Goal: Information Seeking & Learning: Learn about a topic

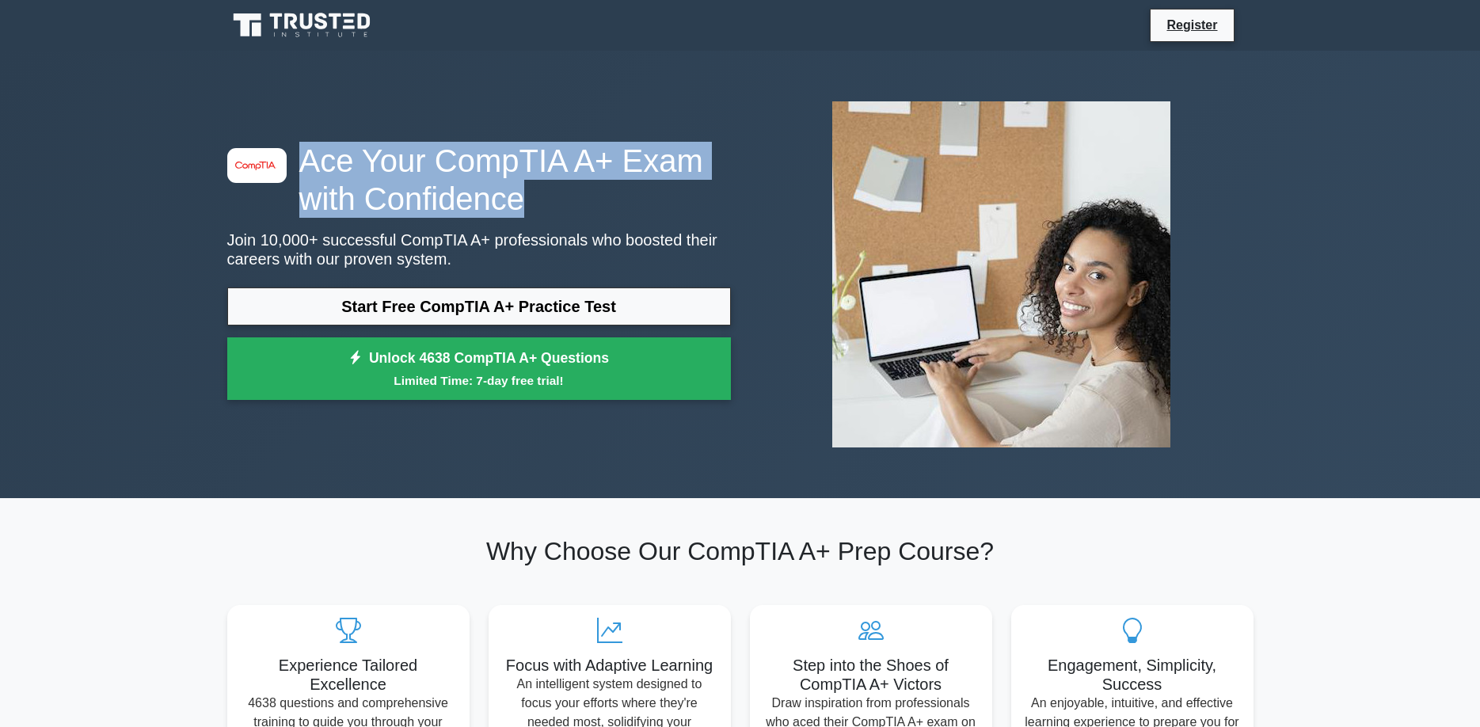
drag, startPoint x: 308, startPoint y: 162, endPoint x: 516, endPoint y: 198, distance: 210.6
click at [516, 199] on h1 "Ace Your CompTIA A+ Exam with Confidence" at bounding box center [479, 180] width 504 height 76
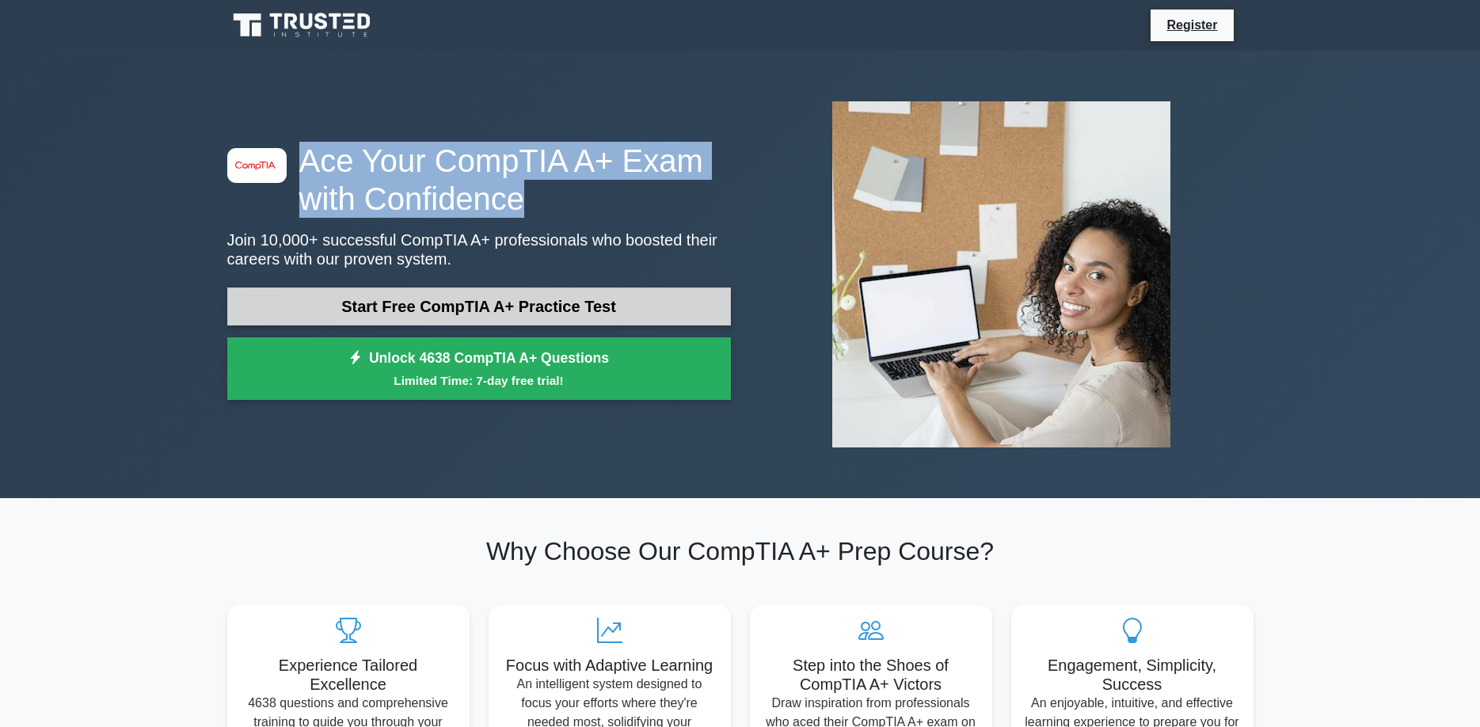
click at [531, 295] on link "Start Free CompTIA A+ Practice Test" at bounding box center [479, 307] width 504 height 38
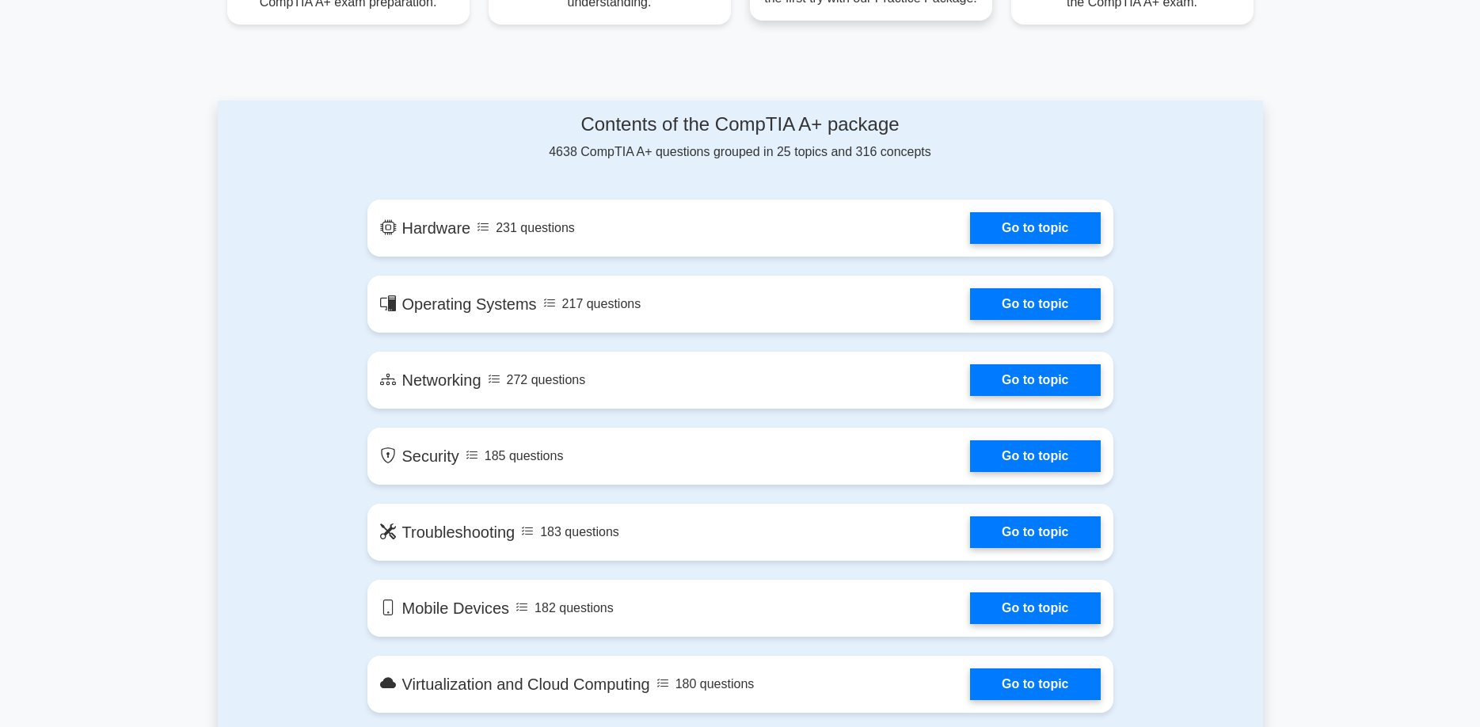
scroll to position [727, 0]
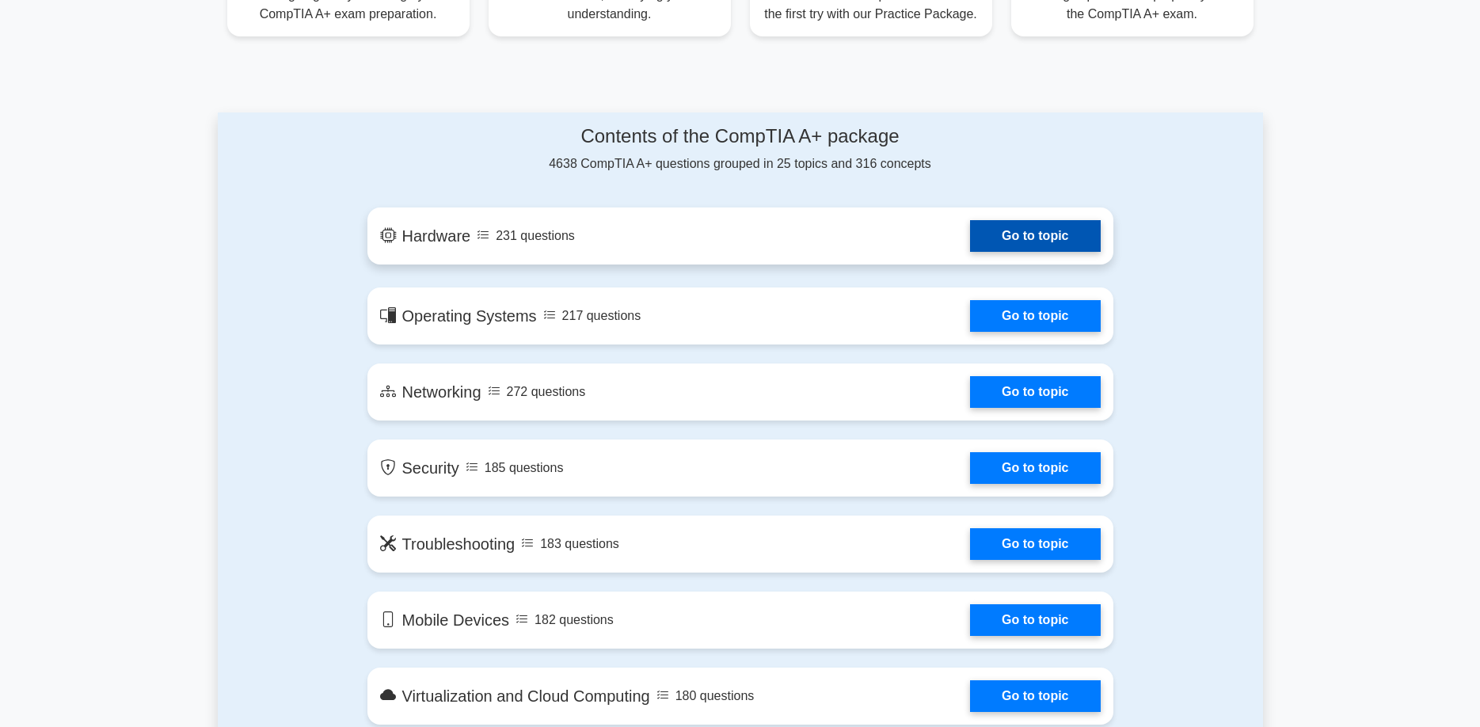
click at [1005, 234] on link "Go to topic" at bounding box center [1035, 236] width 130 height 32
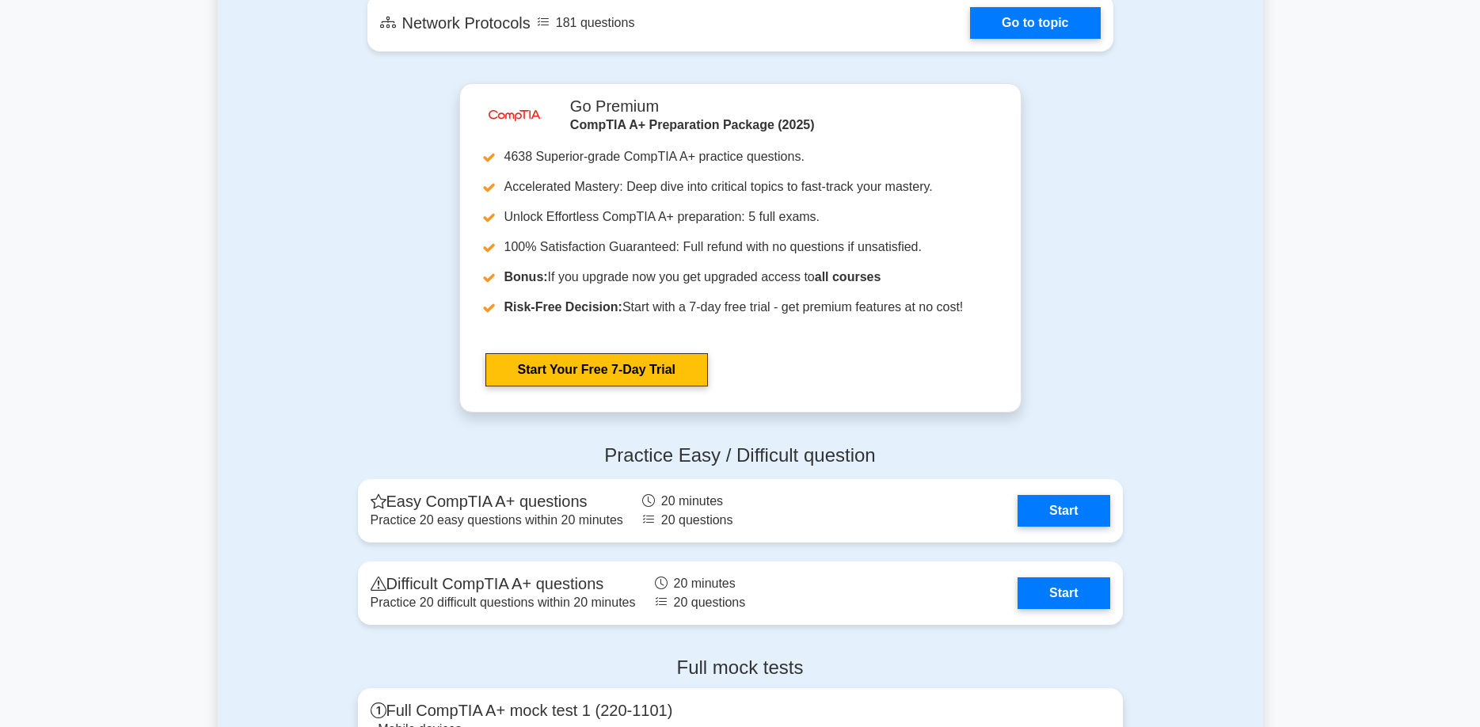
scroll to position [2747, 0]
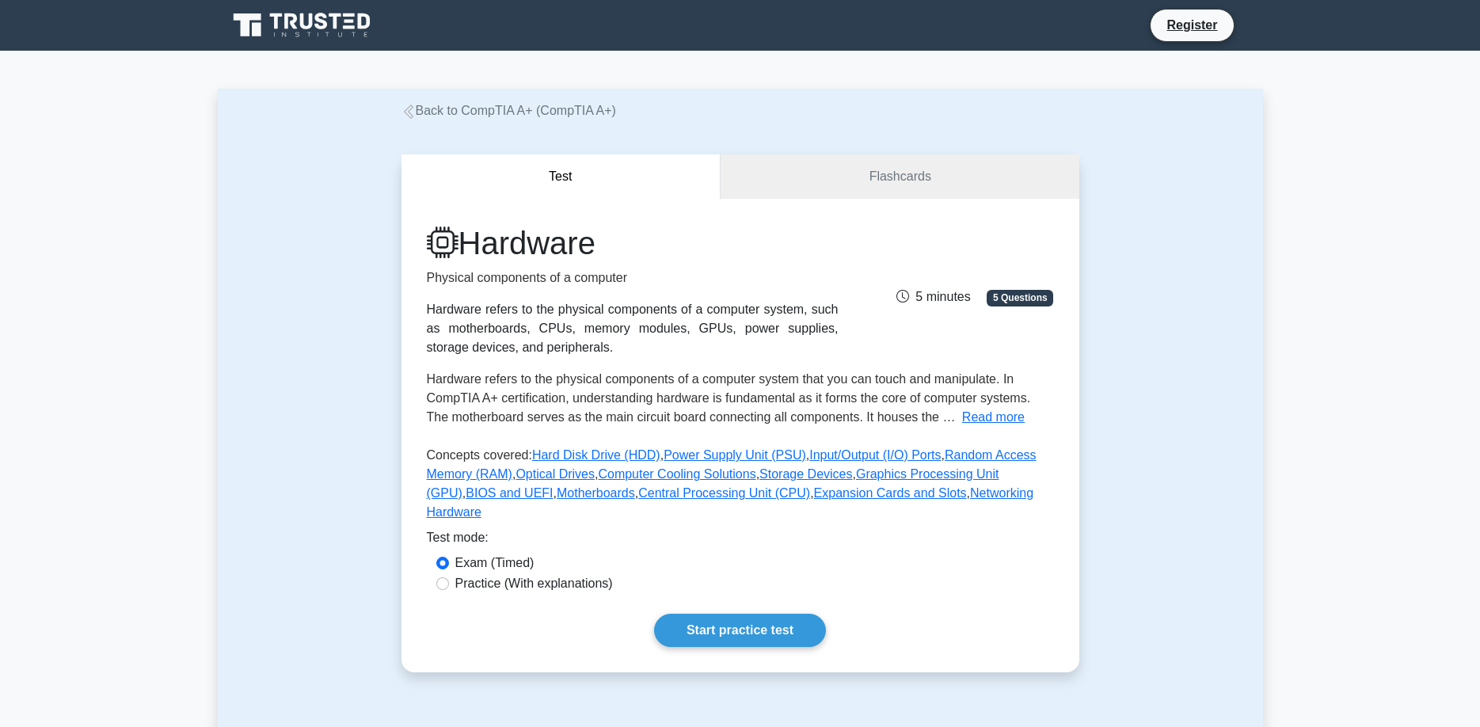
click at [565, 574] on label "Practice (With explanations)" at bounding box center [534, 583] width 158 height 19
click at [449, 577] on input "Practice (With explanations)" at bounding box center [442, 583] width 13 height 13
radio input "true"
click at [750, 624] on link "Start practice test" at bounding box center [740, 630] width 172 height 33
